Goal: Find specific page/section: Find specific page/section

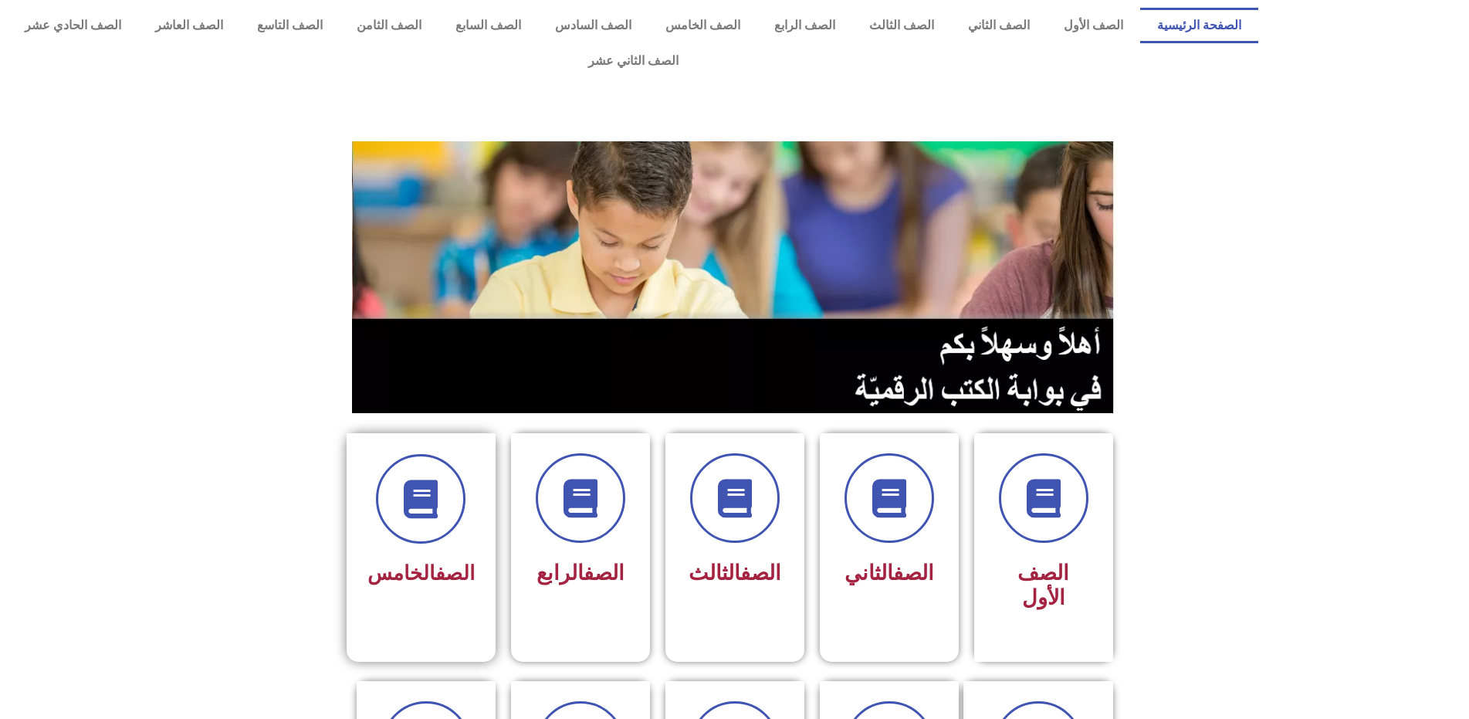
click at [385, 518] on div "الصف الخامس" at bounding box center [420, 523] width 107 height 139
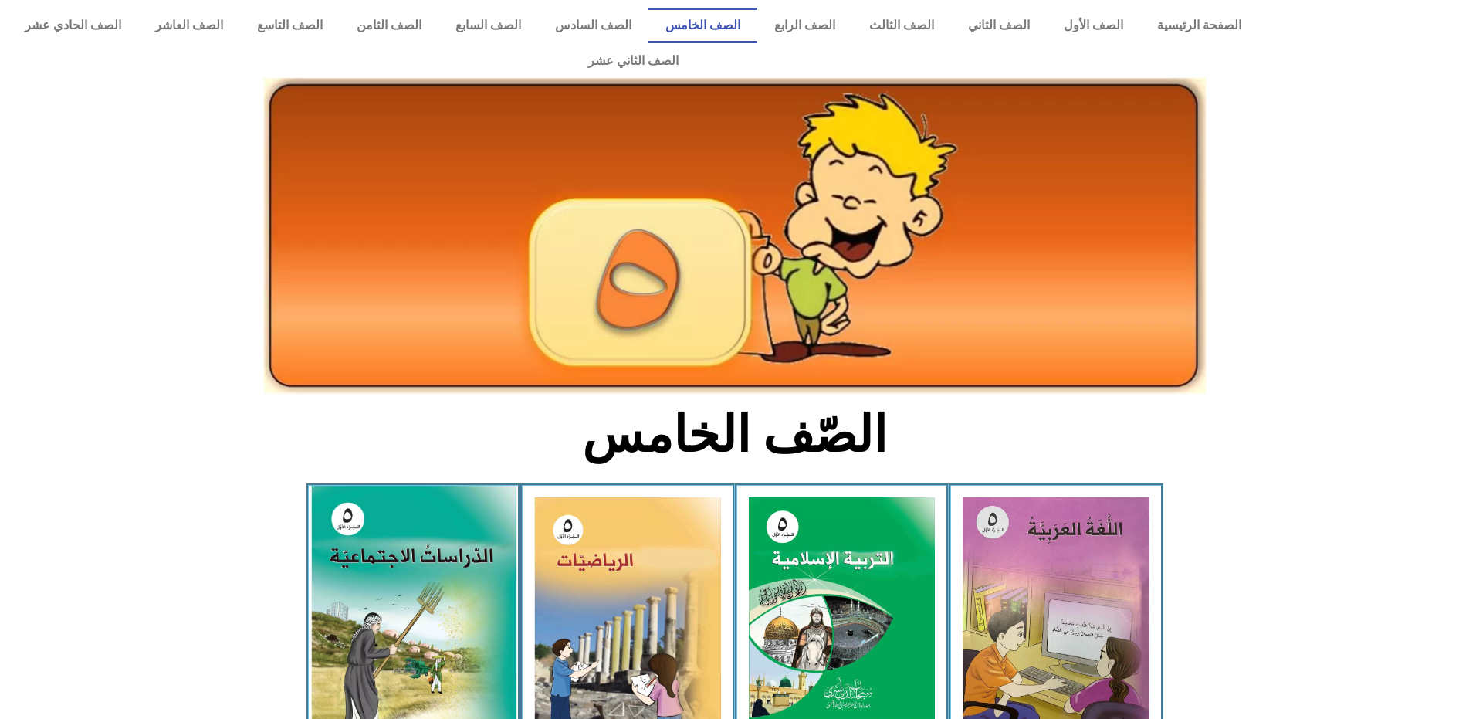
click at [382, 516] on img at bounding box center [412, 612] width 205 height 253
click at [366, 506] on img at bounding box center [412, 612] width 205 height 253
click at [364, 520] on img at bounding box center [412, 612] width 205 height 253
drag, startPoint x: 364, startPoint y: 520, endPoint x: 364, endPoint y: 505, distance: 15.5
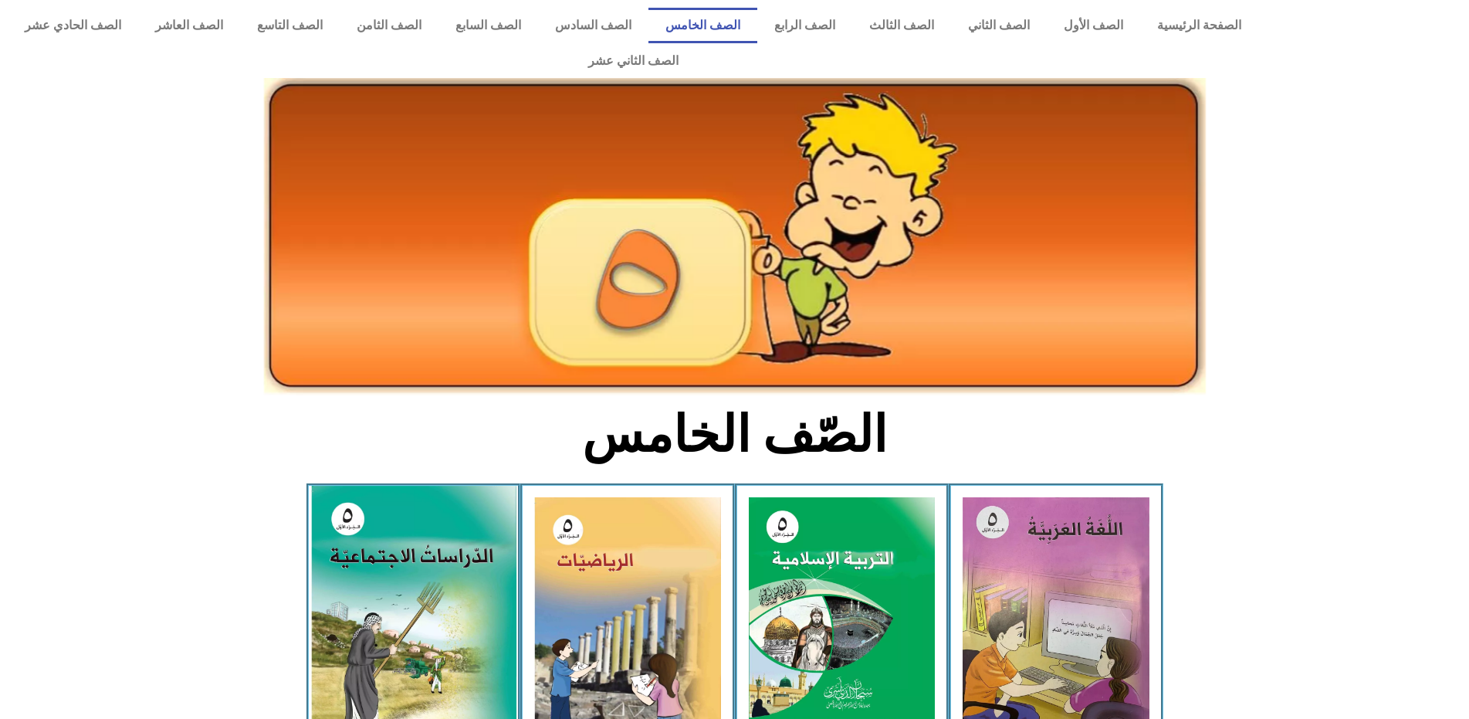
click at [364, 506] on img at bounding box center [412, 612] width 205 height 253
click at [364, 505] on img at bounding box center [412, 612] width 205 height 253
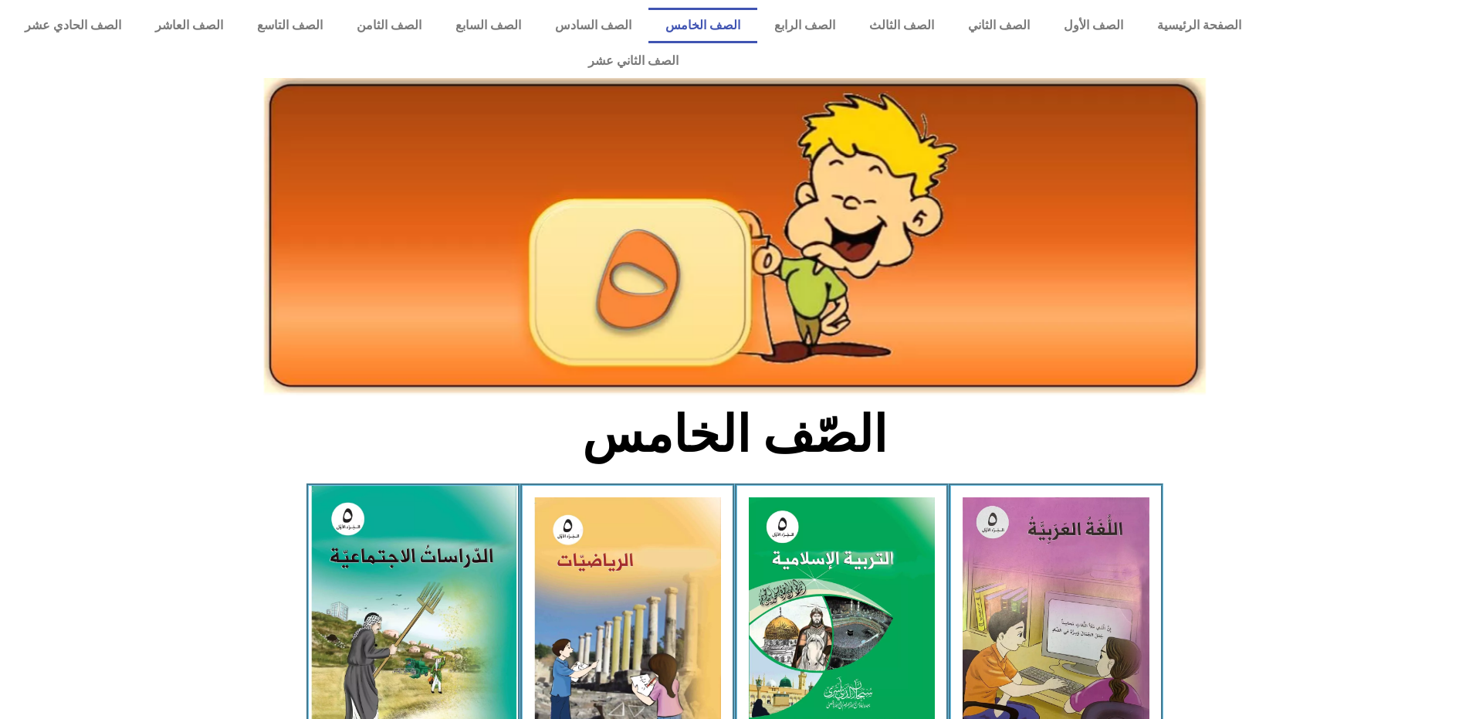
click at [364, 505] on img at bounding box center [412, 612] width 205 height 253
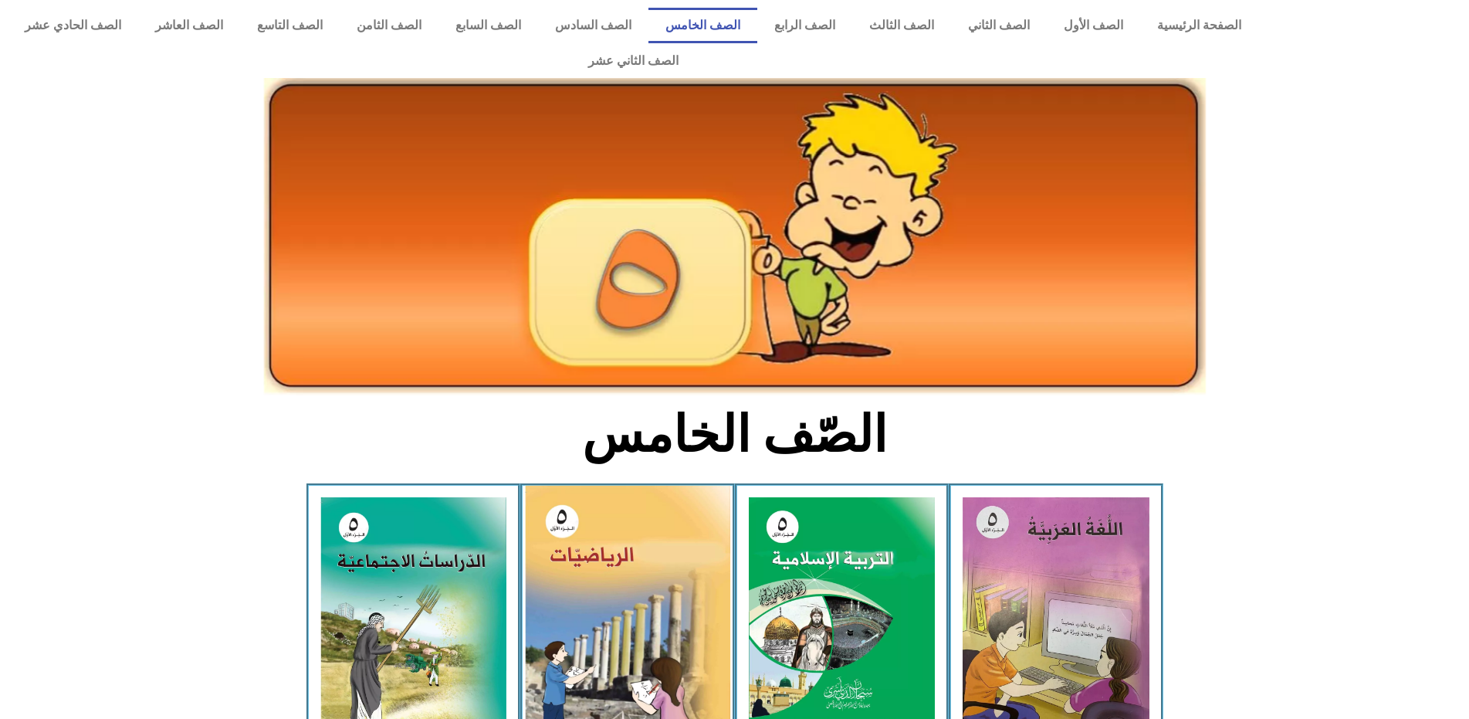
click at [629, 588] on img at bounding box center [627, 615] width 205 height 258
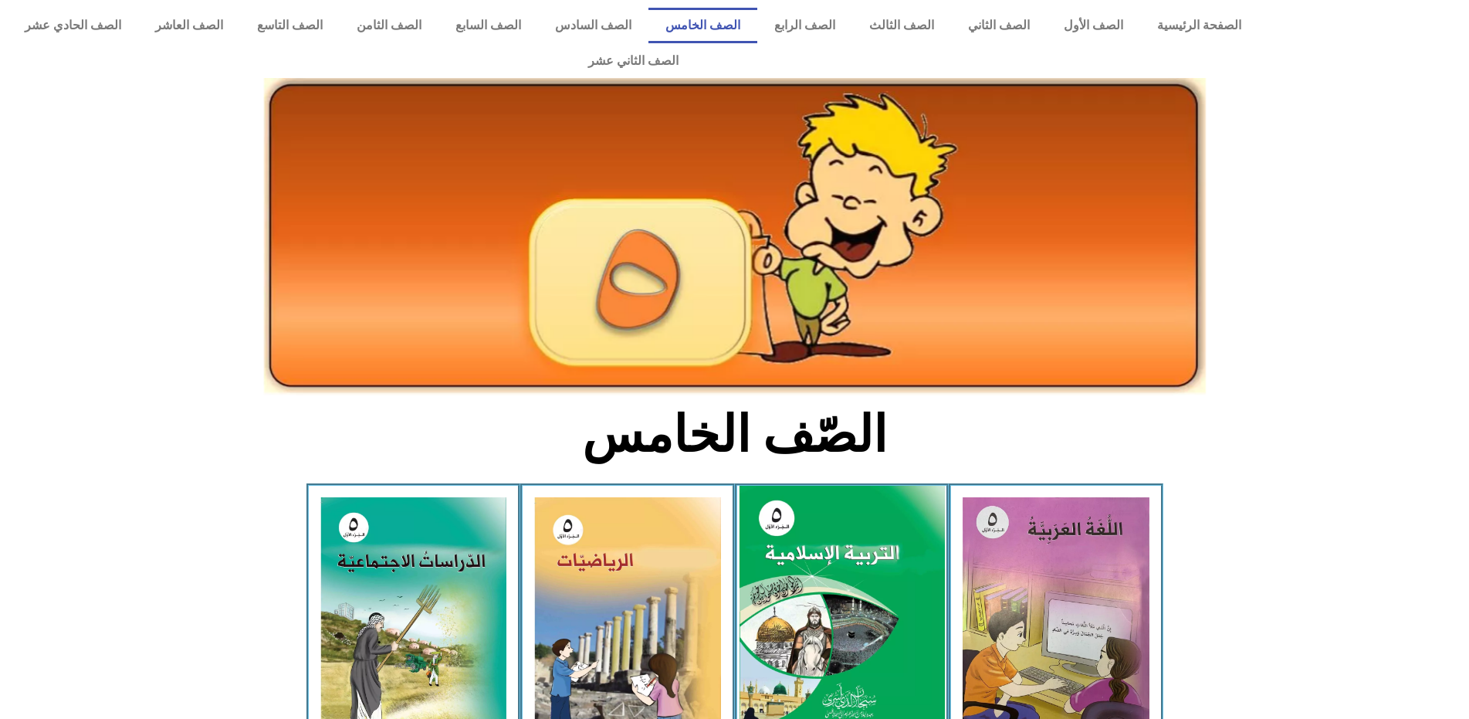
click at [798, 645] on img at bounding box center [841, 614] width 205 height 256
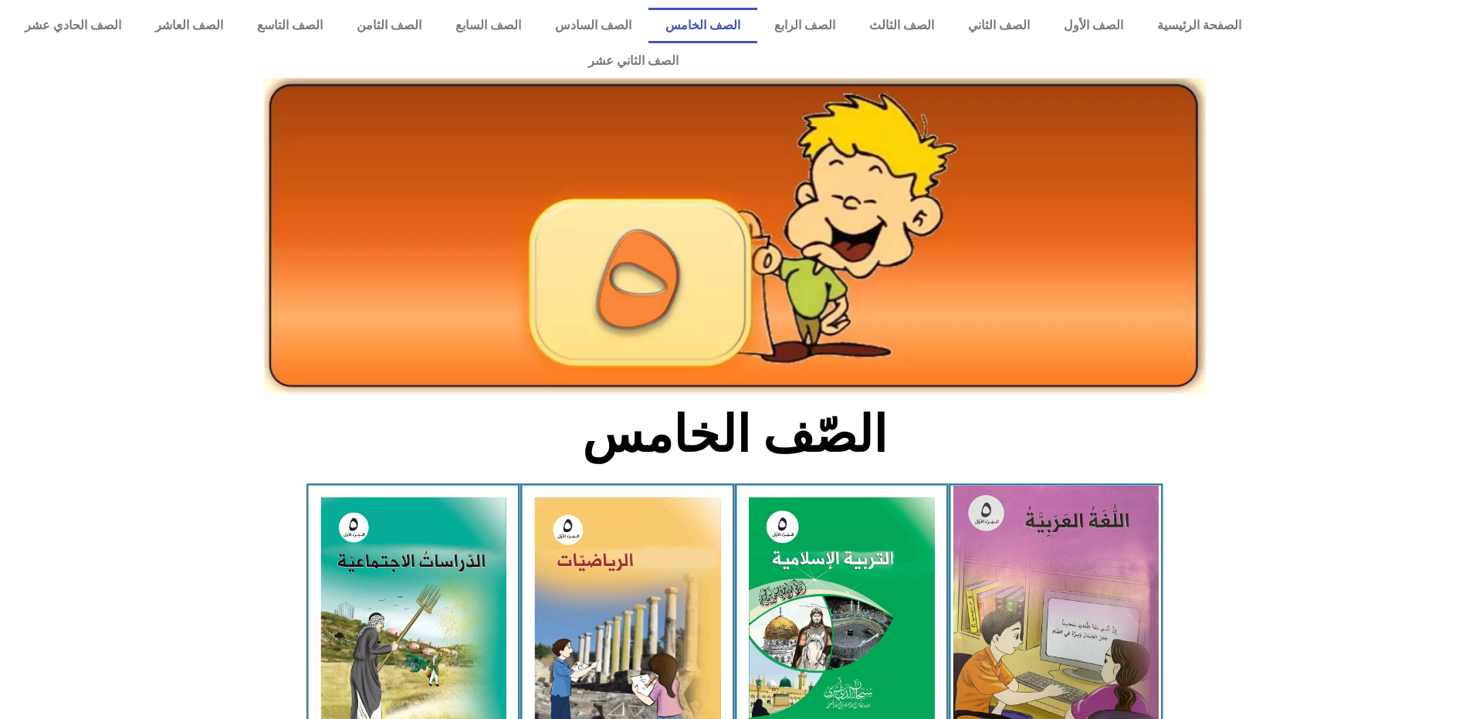
click at [1096, 548] on img at bounding box center [1055, 614] width 205 height 256
click at [1093, 547] on img at bounding box center [1055, 614] width 205 height 256
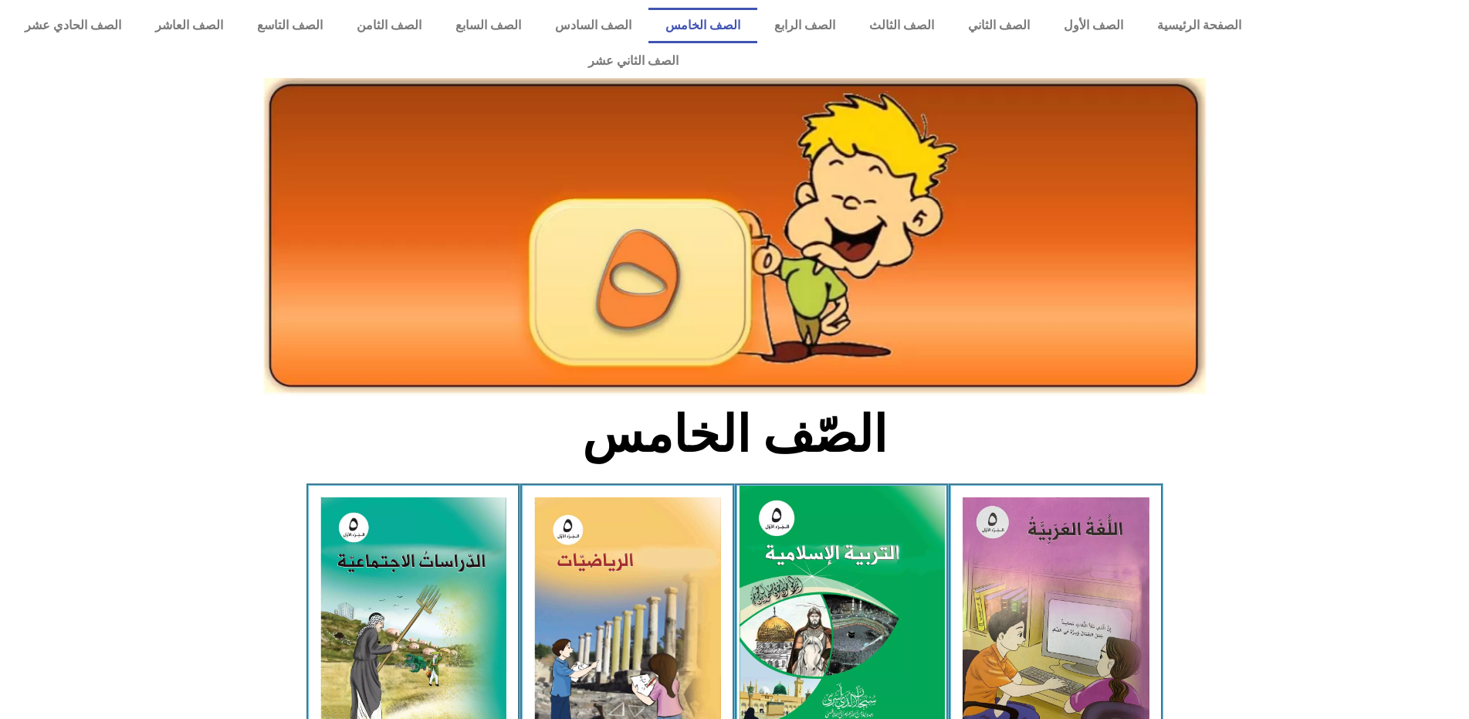
drag, startPoint x: 903, startPoint y: 540, endPoint x: 889, endPoint y: 539, distance: 13.1
click at [902, 539] on img at bounding box center [841, 614] width 205 height 256
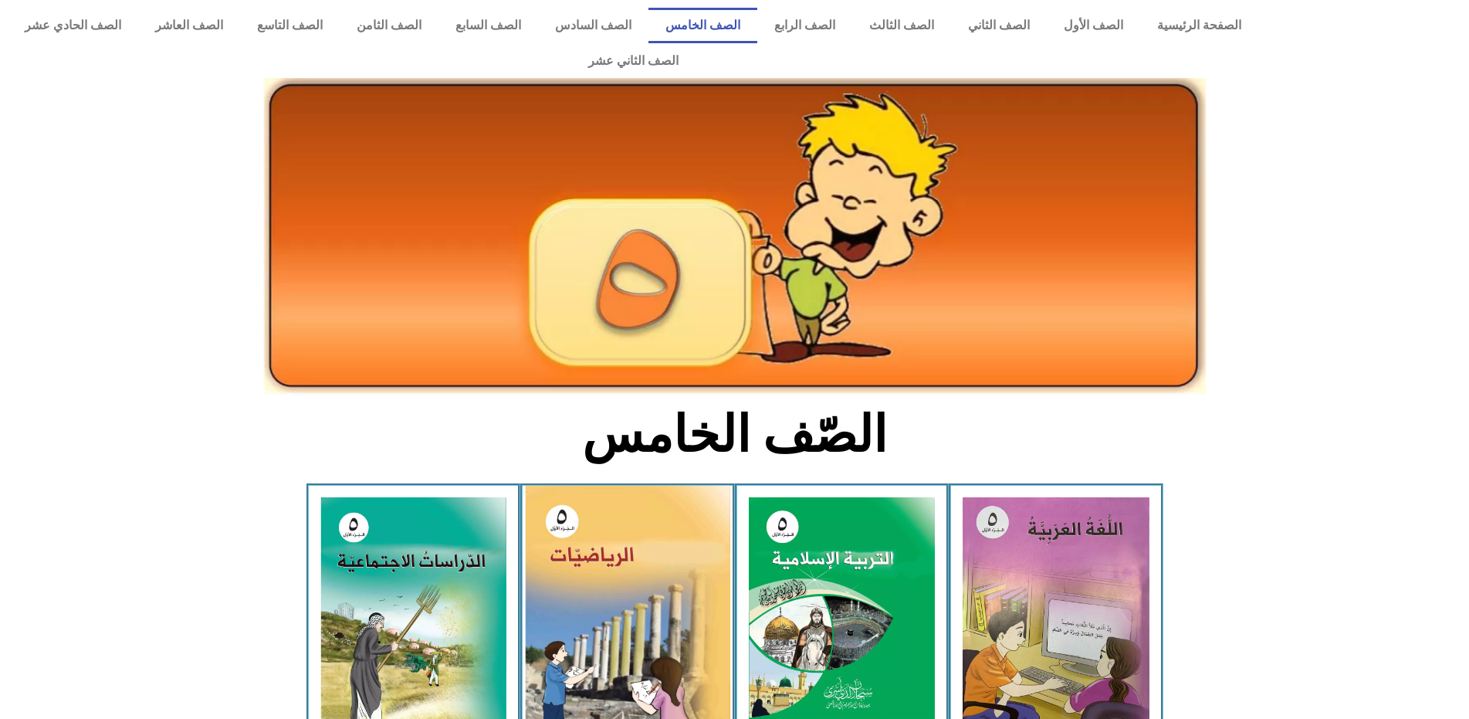
click at [646, 529] on img at bounding box center [627, 615] width 205 height 258
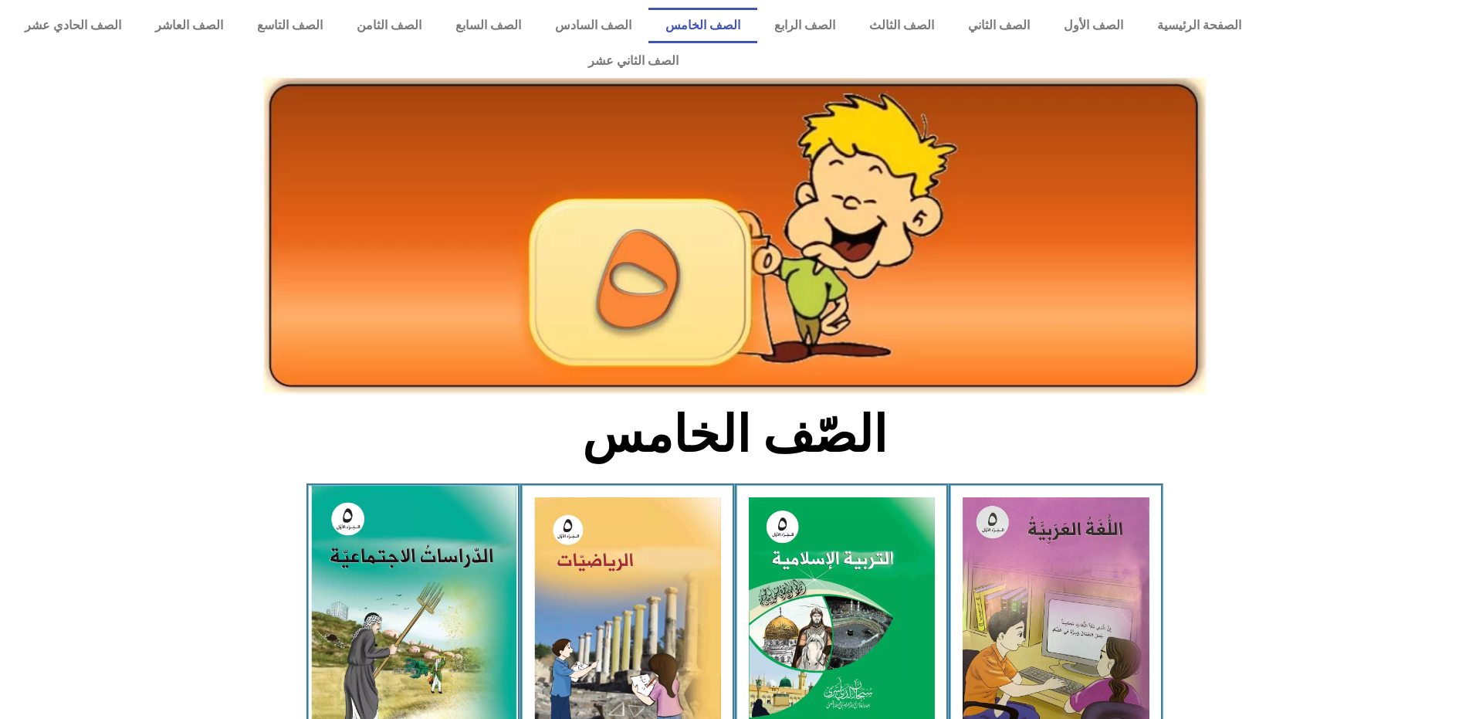
click at [490, 495] on img at bounding box center [412, 612] width 205 height 253
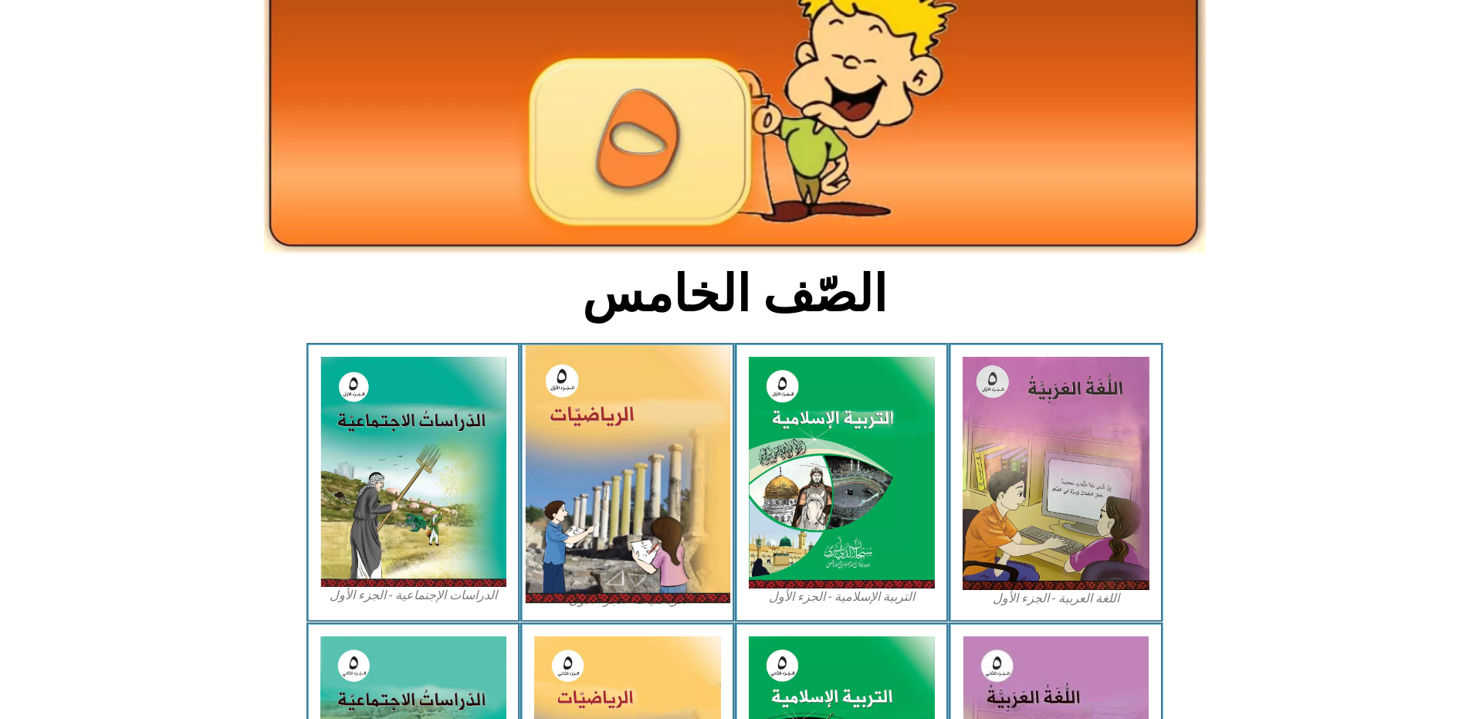
scroll to position [154, 0]
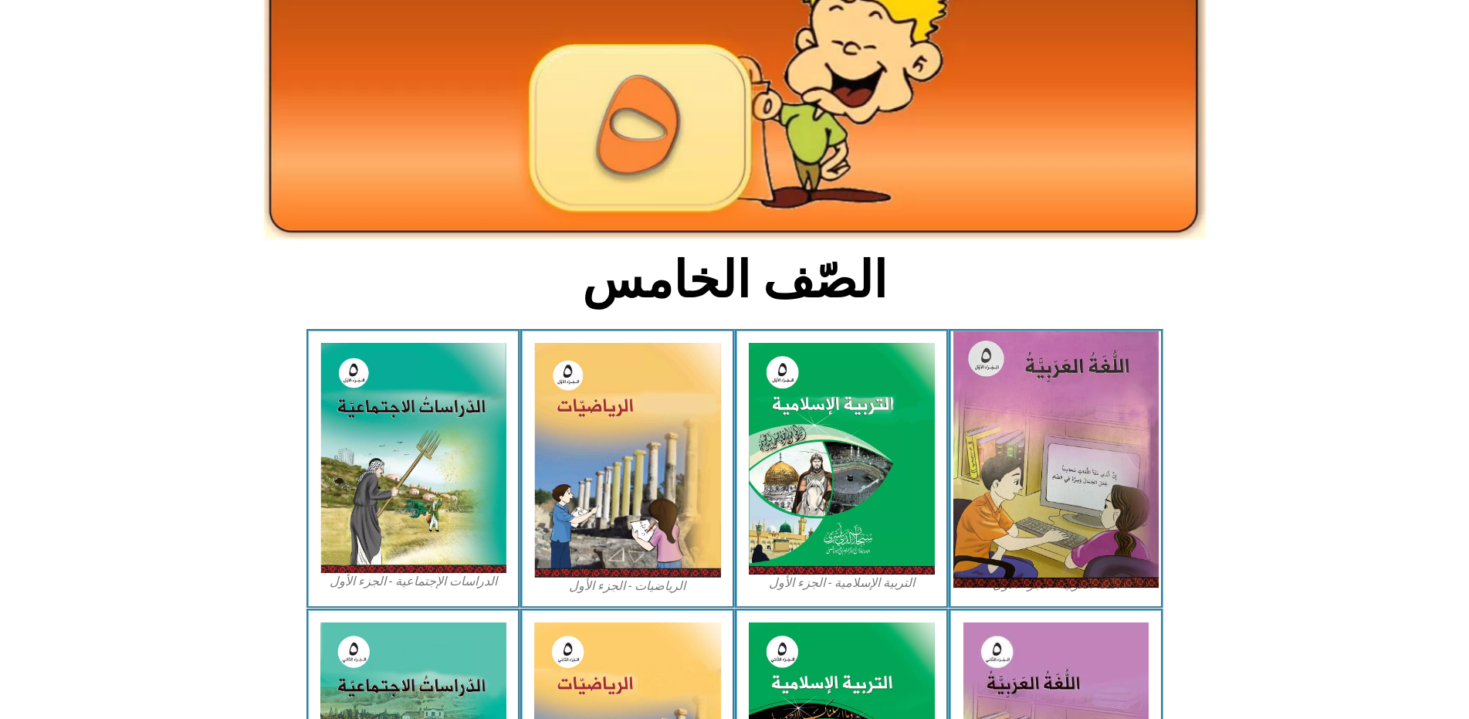
click at [1108, 411] on img at bounding box center [1055, 459] width 205 height 256
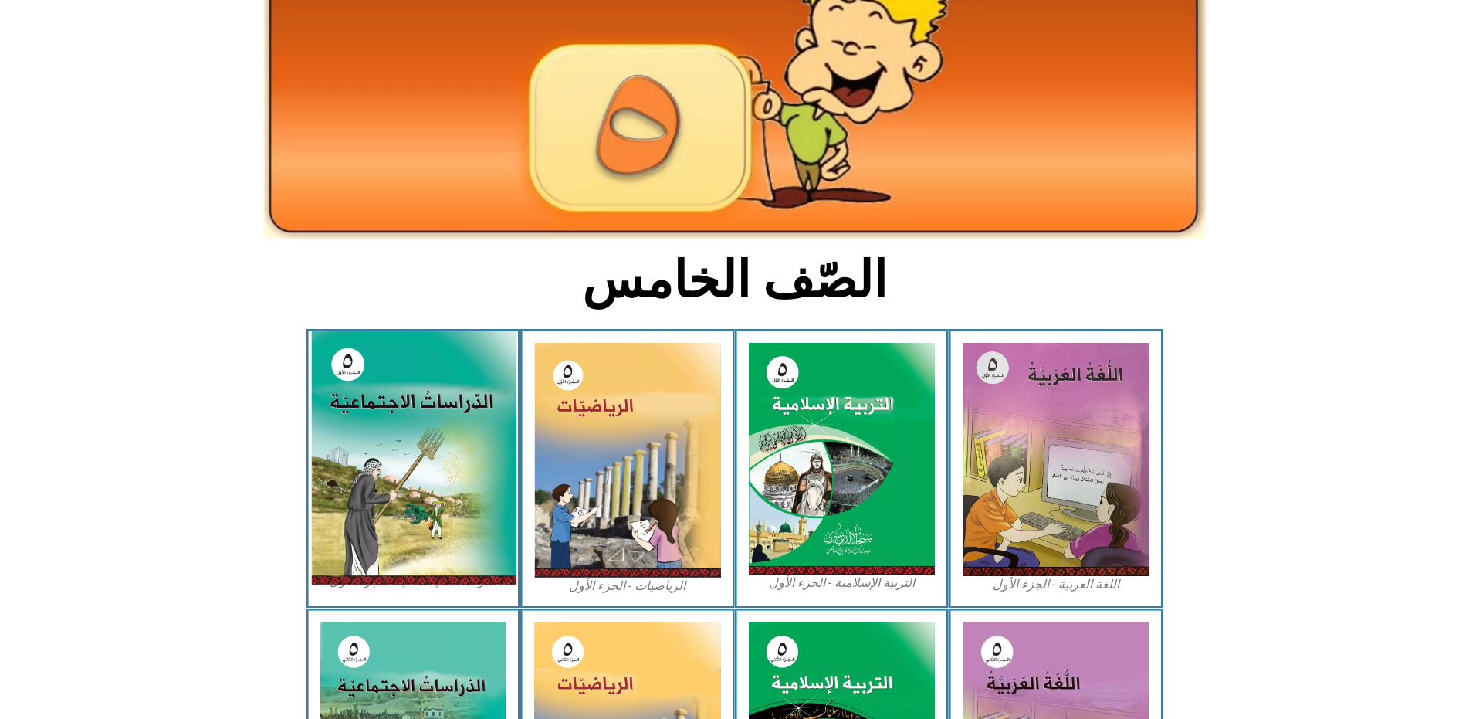
click at [464, 451] on img at bounding box center [412, 457] width 205 height 253
click at [466, 452] on img at bounding box center [412, 457] width 205 height 253
click at [467, 452] on img at bounding box center [412, 457] width 205 height 253
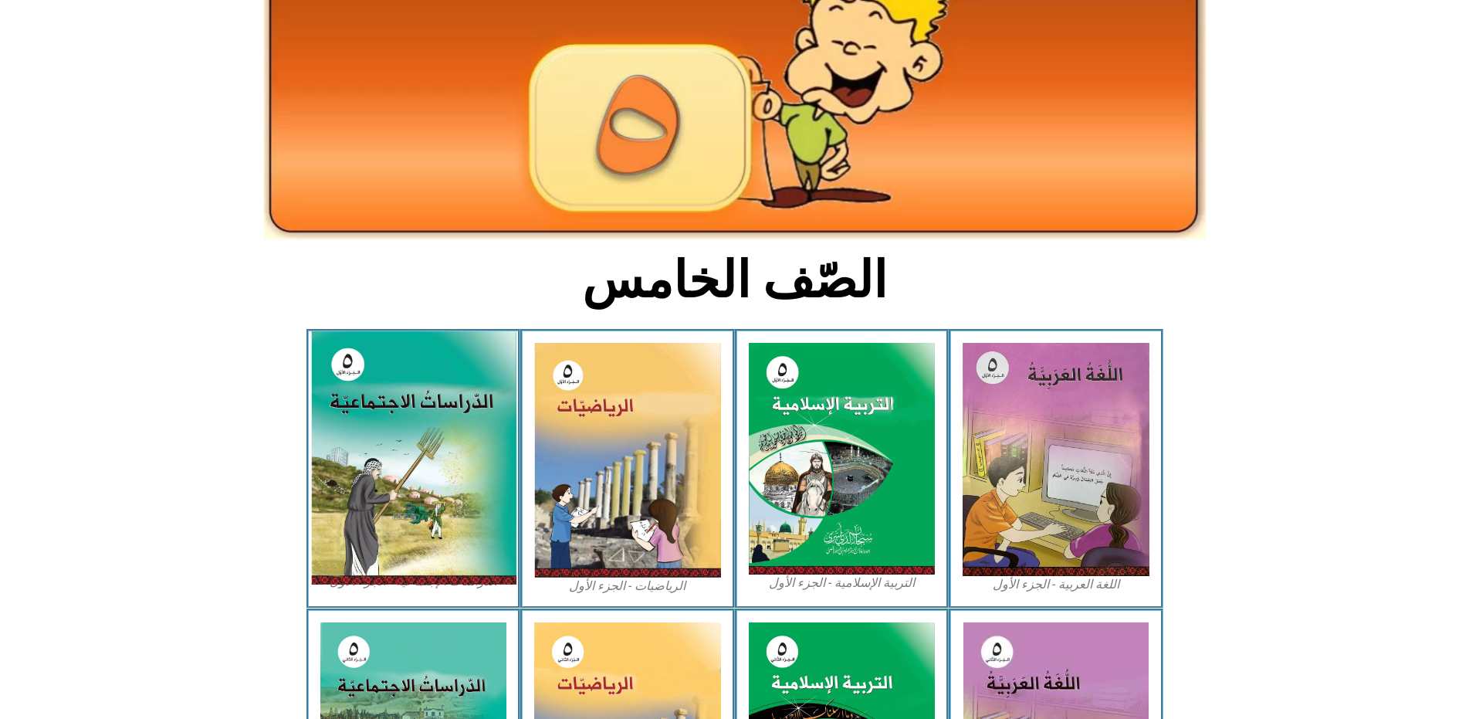
click at [467, 452] on img at bounding box center [412, 457] width 205 height 253
click at [468, 446] on img at bounding box center [412, 457] width 205 height 253
drag, startPoint x: 468, startPoint y: 446, endPoint x: 483, endPoint y: 456, distance: 18.4
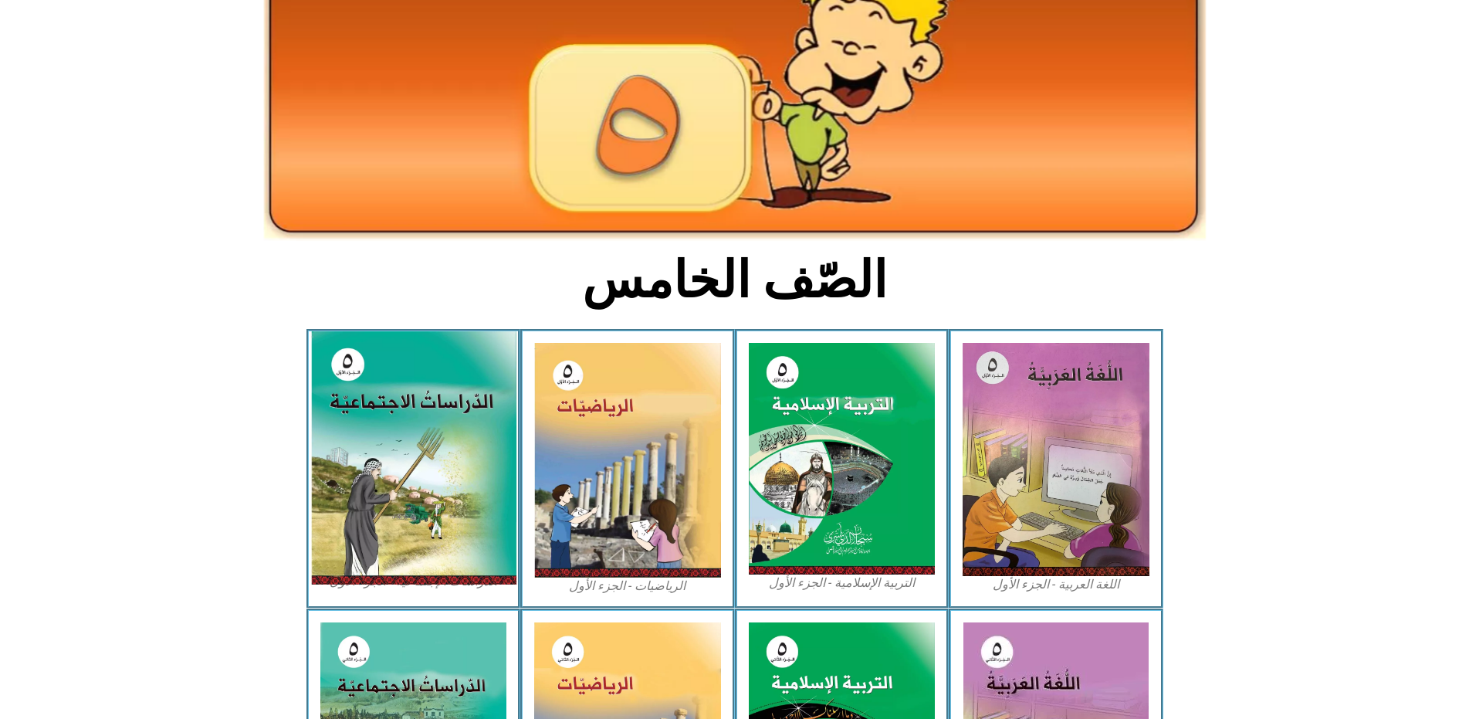
click at [481, 456] on img at bounding box center [412, 457] width 205 height 253
click at [486, 461] on img at bounding box center [412, 457] width 205 height 253
